Goal: Check status: Check status

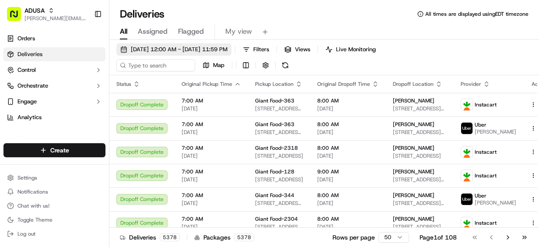
click at [186, 49] on span "09/18/2025 12:00 AM - 09/18/2025 11:59 PM" at bounding box center [179, 49] width 97 height 8
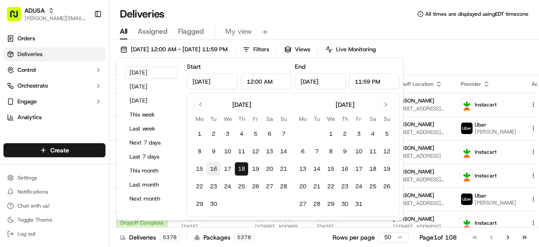
click at [209, 168] on button "16" at bounding box center [213, 169] width 14 height 14
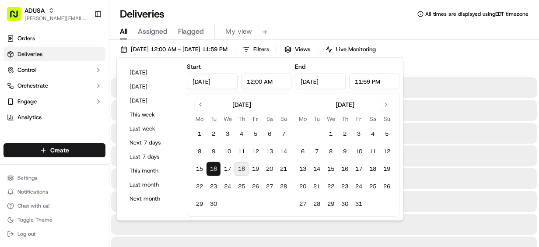
type input "Sep 16, 2025"
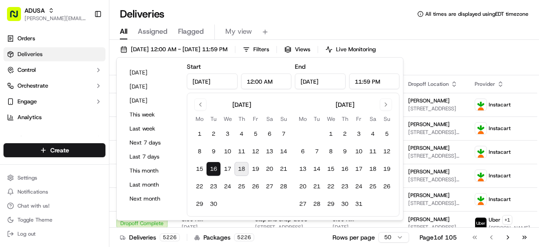
click at [245, 167] on button "18" at bounding box center [241, 169] width 14 height 14
type input "Sep 18, 2025"
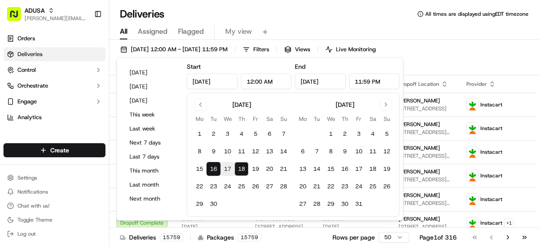
click at [302, 24] on div "All Assigned Flagged My view" at bounding box center [323, 31] width 429 height 15
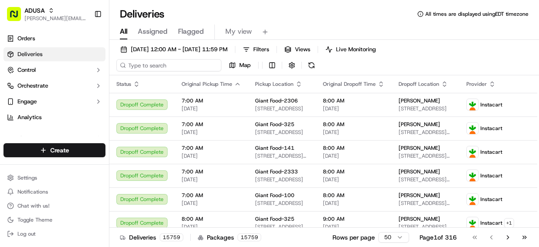
click at [169, 68] on input at bounding box center [168, 65] width 105 height 12
paste input "m715993577"
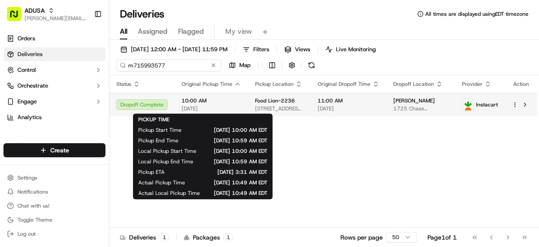
type input "m715993577"
click at [219, 102] on span "10:00 AM" at bounding box center [210, 100] width 59 height 7
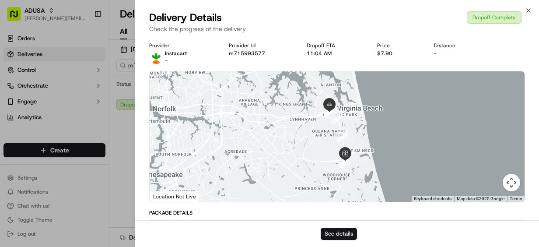
click at [336, 234] on button "See details" at bounding box center [339, 233] width 36 height 12
click at [526, 9] on icon "button" at bounding box center [528, 10] width 7 height 7
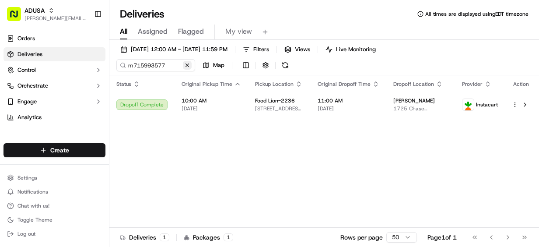
click at [188, 66] on button at bounding box center [187, 65] width 9 height 9
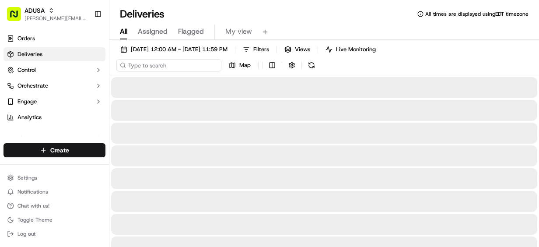
click at [147, 66] on input at bounding box center [168, 65] width 105 height 12
paste input "m714444277"
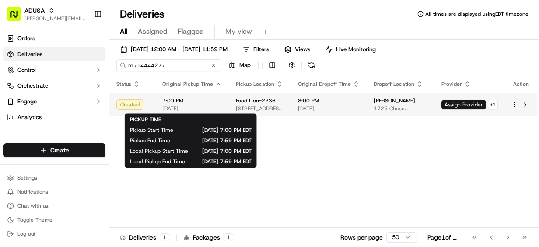
type input "m714444277"
click at [216, 101] on span "7:00 PM" at bounding box center [191, 100] width 59 height 7
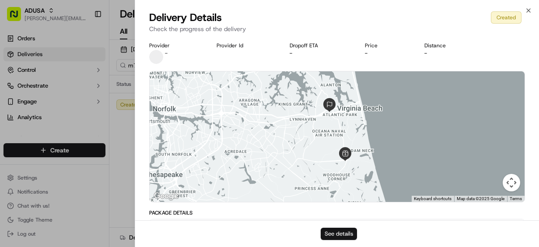
click at [339, 232] on button "See details" at bounding box center [339, 233] width 36 height 12
click at [526, 10] on icon "button" at bounding box center [528, 10] width 7 height 7
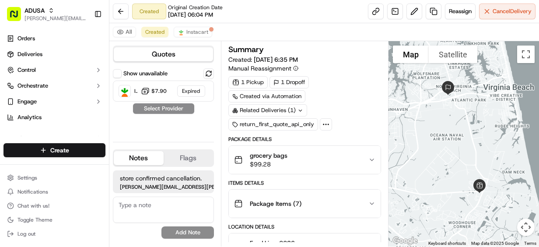
click at [299, 109] on icon at bounding box center [300, 109] width 3 height 1
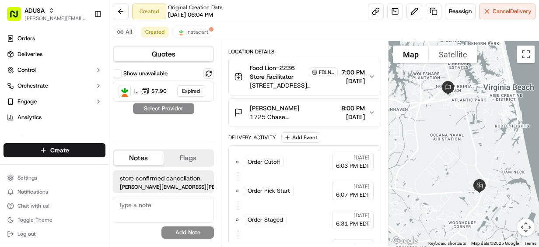
scroll to position [194, 0]
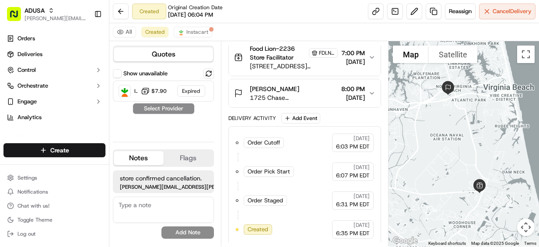
click at [184, 210] on textarea at bounding box center [163, 209] width 101 height 26
click at [135, 233] on div "No results found Add Note" at bounding box center [163, 217] width 101 height 42
click at [175, 159] on button "Flags" at bounding box center [189, 158] width 50 height 14
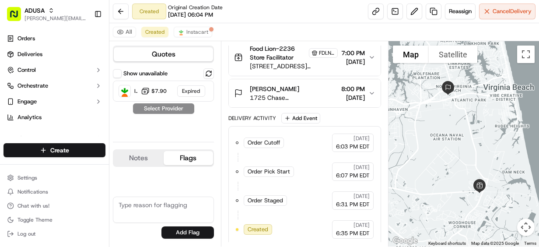
click at [144, 159] on button "Notes" at bounding box center [139, 158] width 50 height 14
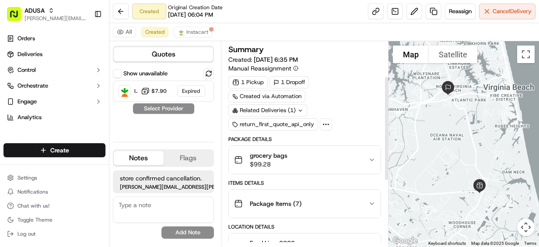
scroll to position [87, 0]
